Goal: Task Accomplishment & Management: Manage account settings

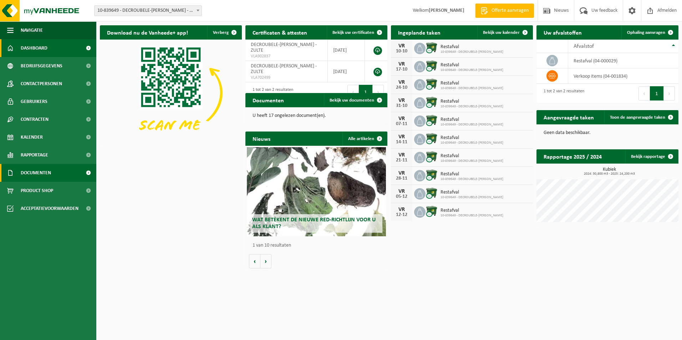
click at [45, 172] on span "Documenten" at bounding box center [36, 173] width 30 height 18
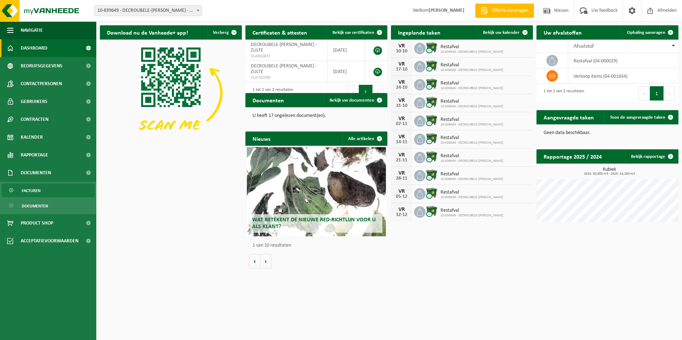
click at [39, 191] on span "Facturen" at bounding box center [31, 191] width 19 height 14
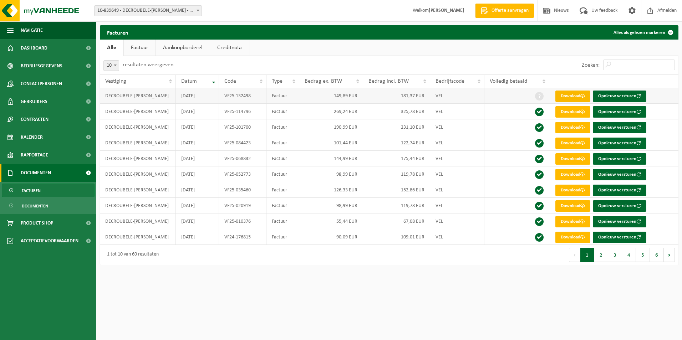
click at [563, 96] on link "Download" at bounding box center [572, 96] width 35 height 11
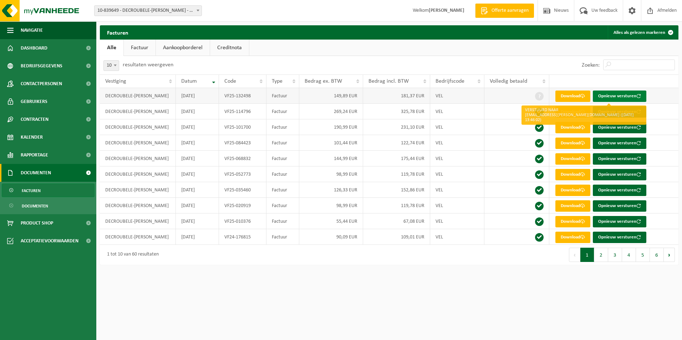
click at [628, 96] on button "Opnieuw versturen" at bounding box center [619, 96] width 53 height 11
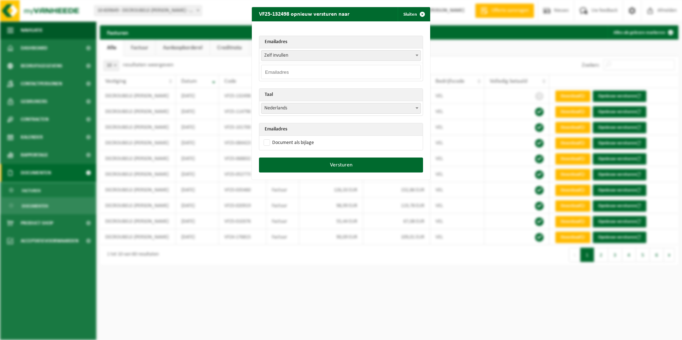
click at [287, 54] on span "Zelf invullen" at bounding box center [340, 56] width 159 height 10
select select "[EMAIL_ADDRESS][PERSON_NAME][DOMAIN_NAME]"
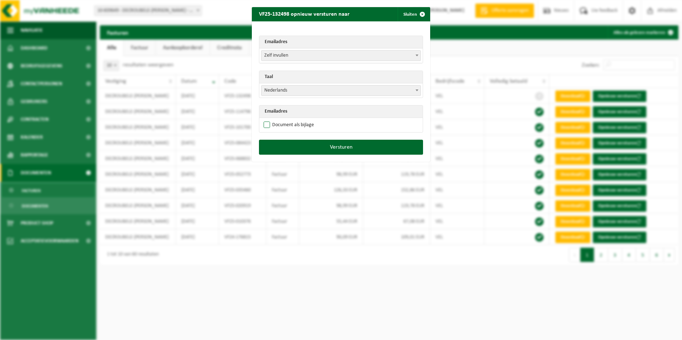
click at [265, 124] on label "Document als bijlage" at bounding box center [288, 125] width 52 height 11
click at [265, 120] on input "Document als bijlage" at bounding box center [350, 119] width 178 height 0
checkbox input "true"
click at [348, 146] on button "Versturen" at bounding box center [341, 147] width 164 height 15
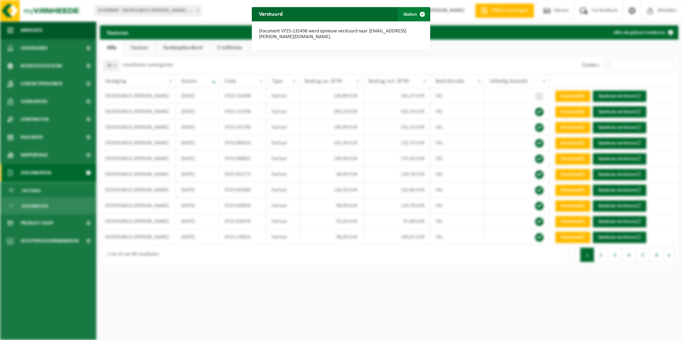
click at [420, 13] on span "button" at bounding box center [422, 14] width 14 height 14
